Goal: Obtain resource: Download file/media

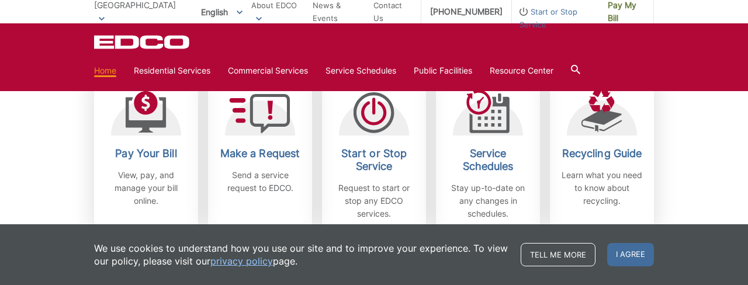
scroll to position [345, 0]
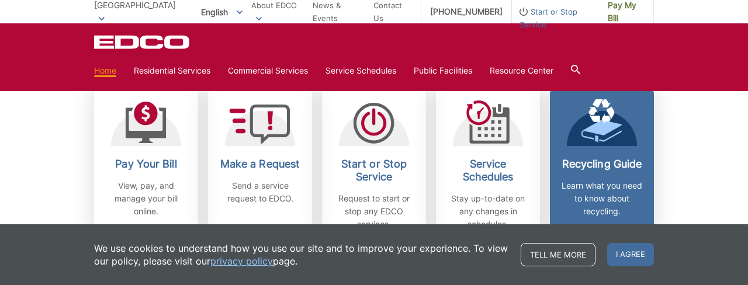
click at [602, 158] on h2 "Recycling Guide" at bounding box center [602, 164] width 87 height 13
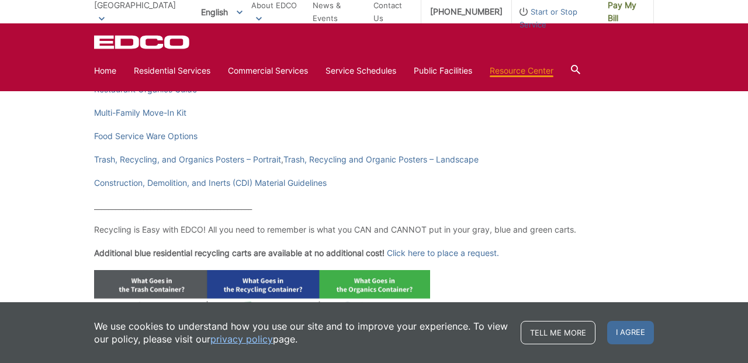
scroll to position [302, 0]
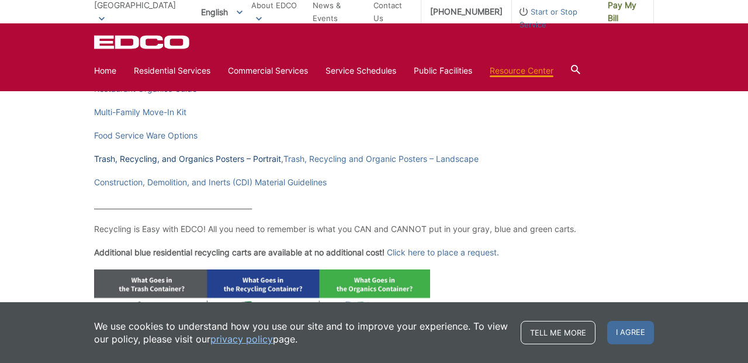
click at [223, 157] on link "Trash, Recycling, and Organics Posters – Portrait" at bounding box center [187, 159] width 187 height 13
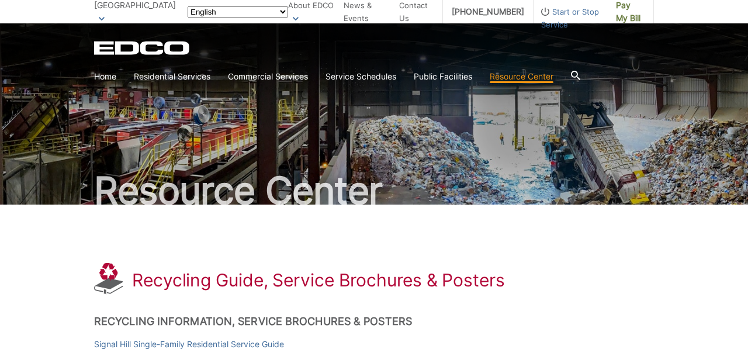
scroll to position [302, 0]
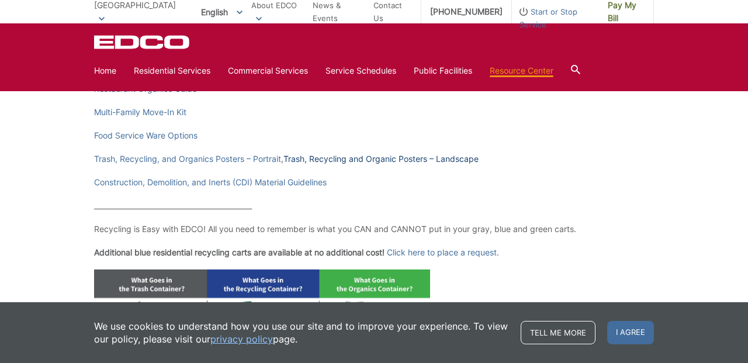
click at [352, 160] on link "Trash, Recycling and Organic Posters – Landscape" at bounding box center [380, 159] width 195 height 13
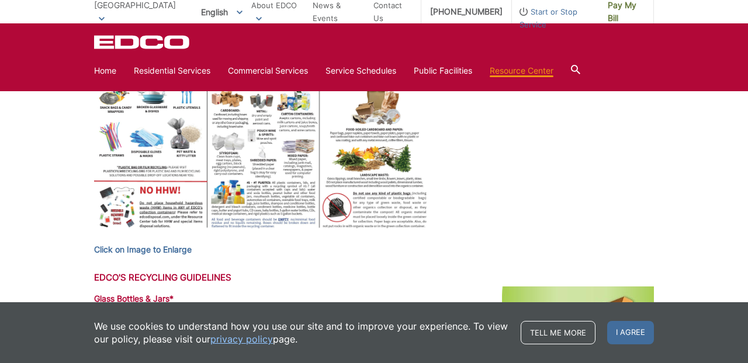
scroll to position [640, 0]
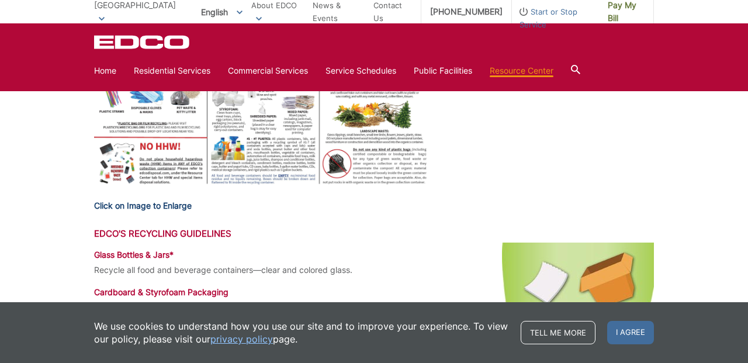
click at [169, 208] on strong "Click on Image to Enlarge" at bounding box center [143, 205] width 98 height 10
